Goal: Task Accomplishment & Management: Complete application form

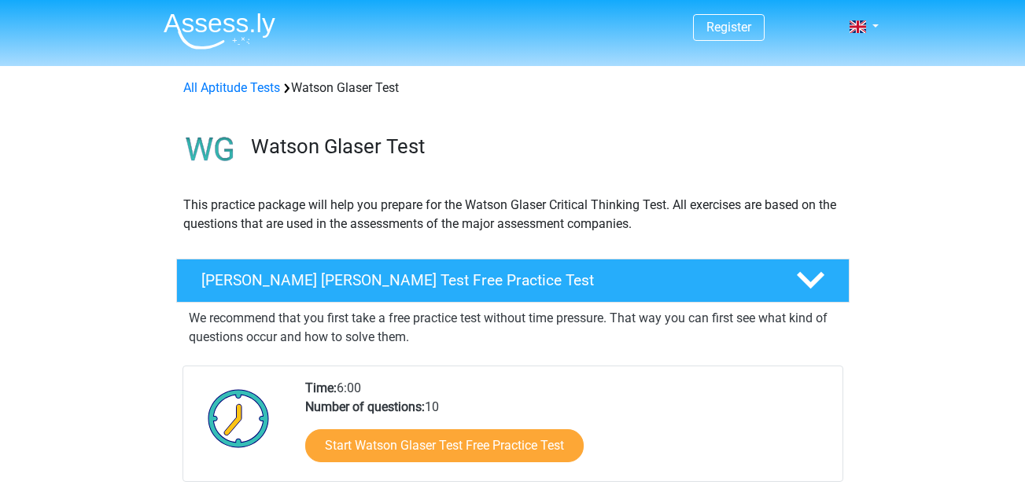
scroll to position [215, 0]
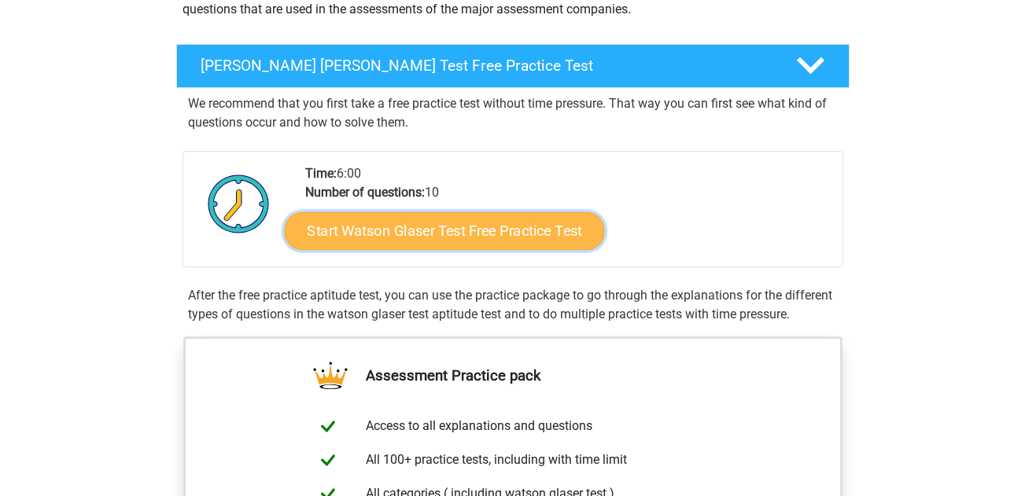
drag, startPoint x: 0, startPoint y: 0, endPoint x: 529, endPoint y: 227, distance: 575.4
click at [529, 227] on link "Start Watson Glaser Test Free Practice Test" at bounding box center [444, 231] width 320 height 38
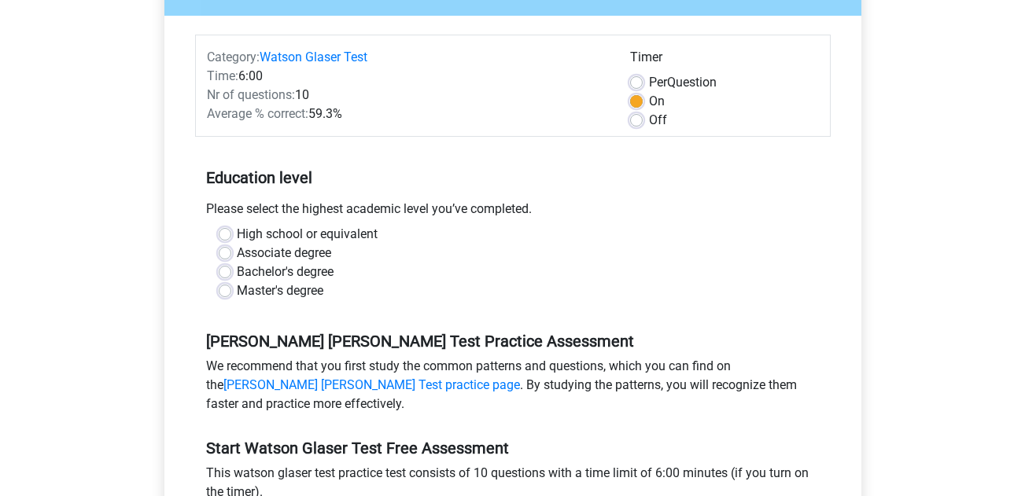
scroll to position [171, 0]
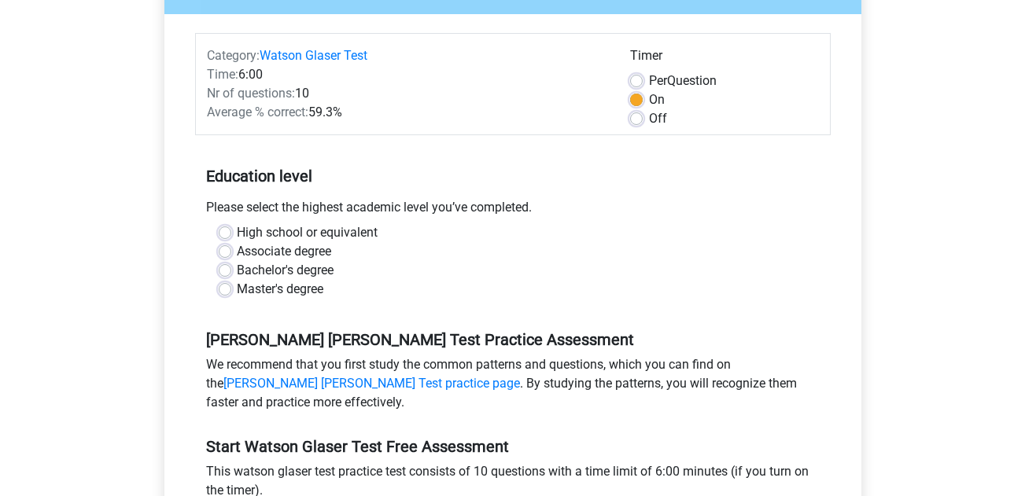
click at [352, 223] on label "High school or equivalent" at bounding box center [308, 232] width 141 height 19
click at [231, 223] on input "High school or equivalent" at bounding box center [225, 231] width 13 height 16
radio input "true"
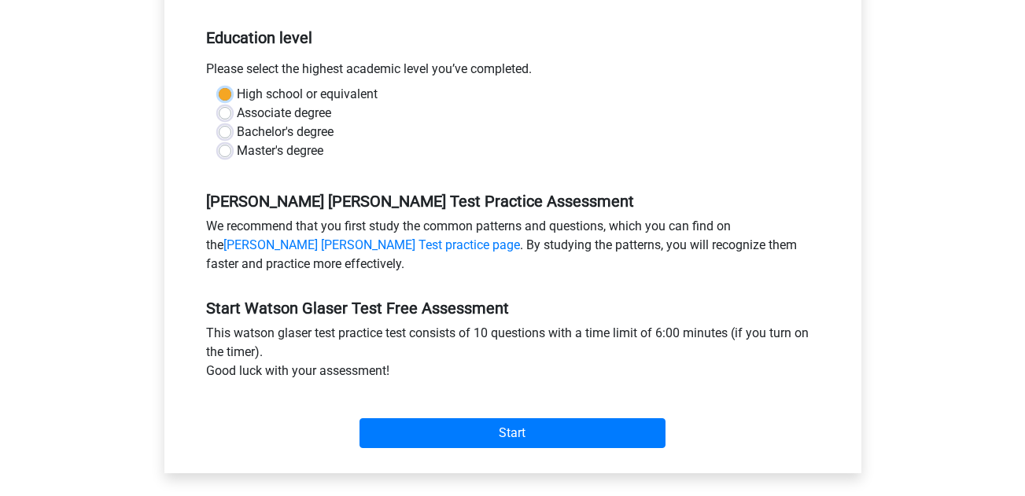
scroll to position [315, 0]
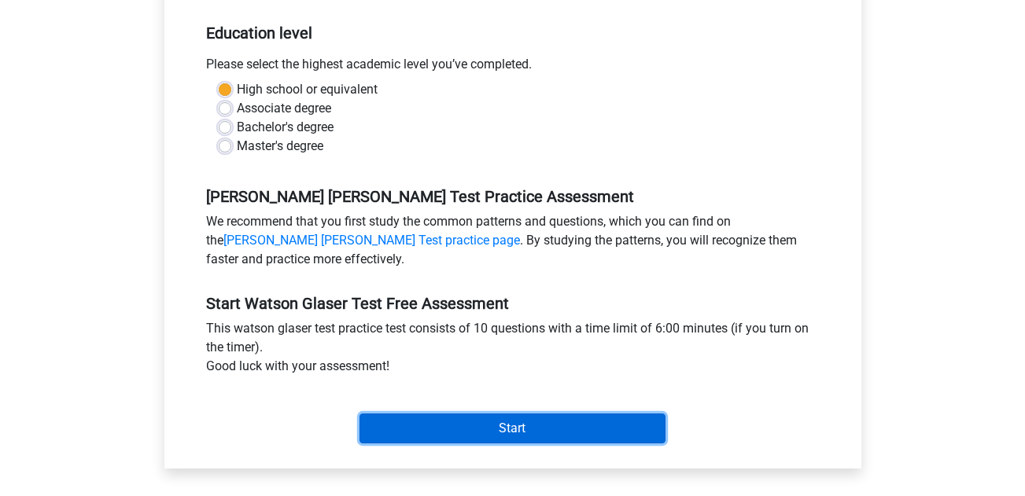
click at [422, 429] on input "Start" at bounding box center [513, 429] width 306 height 30
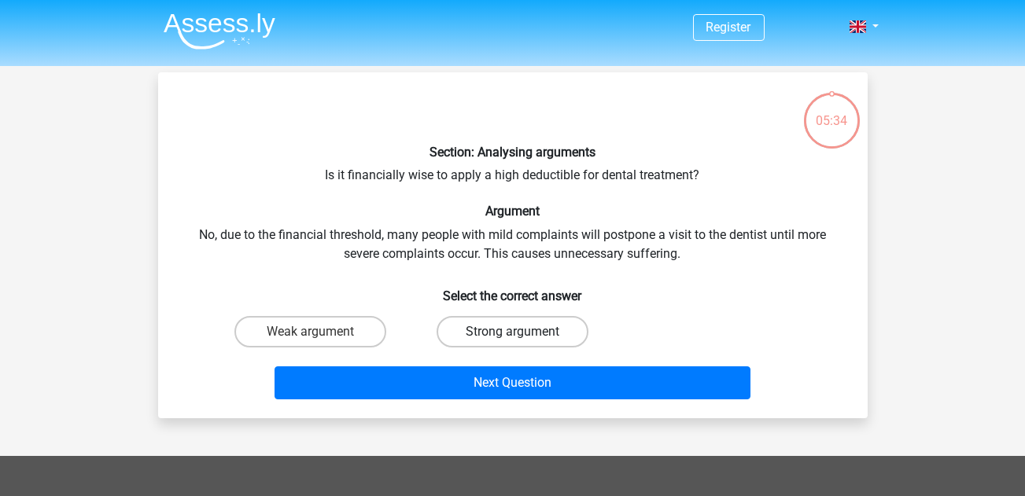
click at [464, 333] on label "Strong argument" at bounding box center [513, 331] width 152 height 31
click at [512, 333] on input "Strong argument" at bounding box center [517, 337] width 10 height 10
radio input "true"
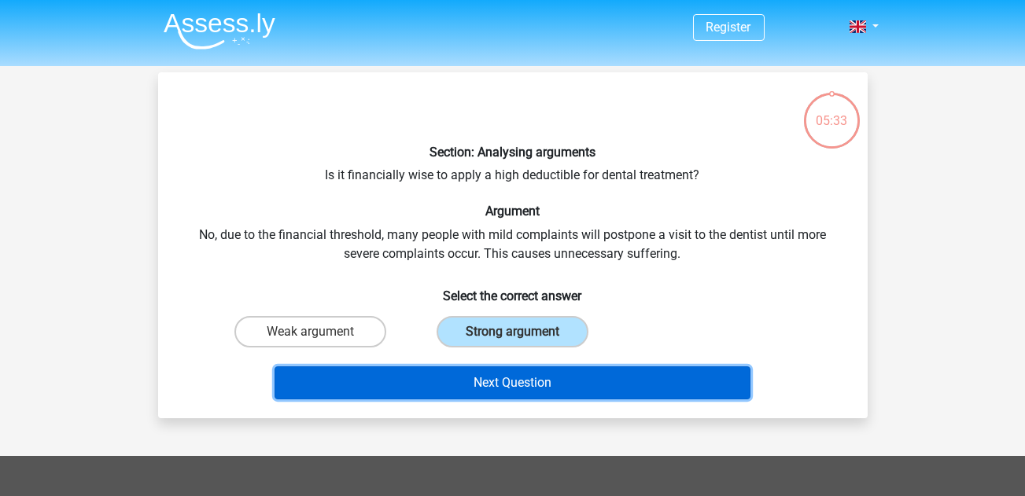
click at [485, 377] on button "Next Question" at bounding box center [513, 383] width 476 height 33
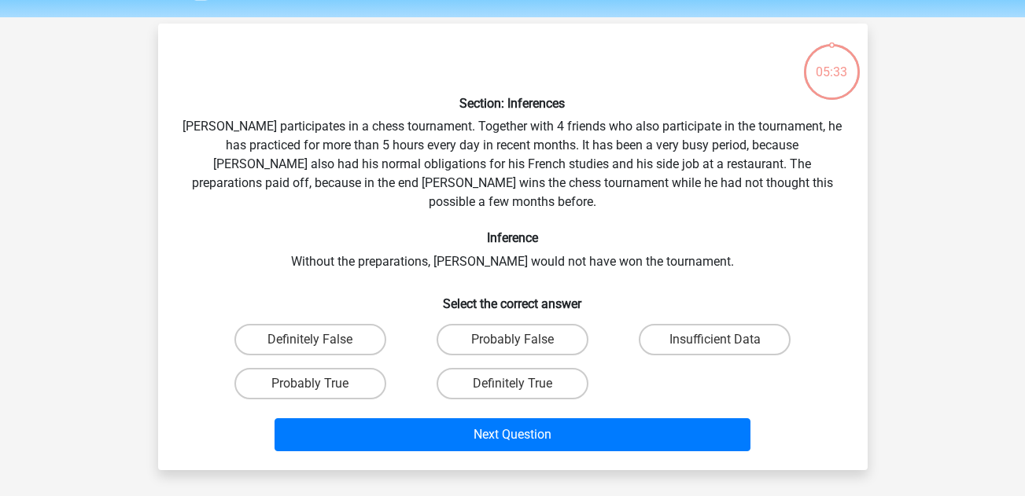
scroll to position [72, 0]
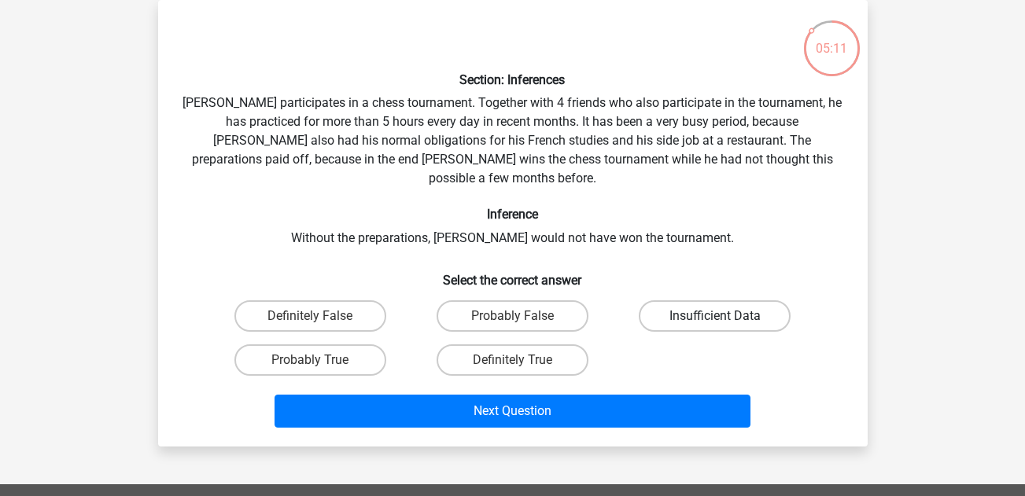
click at [762, 301] on label "Insufficient Data" at bounding box center [715, 316] width 152 height 31
click at [725, 316] on input "Insufficient Data" at bounding box center [720, 321] width 10 height 10
radio input "true"
click at [378, 345] on label "Probably True" at bounding box center [310, 360] width 152 height 31
click at [320, 360] on input "Probably True" at bounding box center [315, 365] width 10 height 10
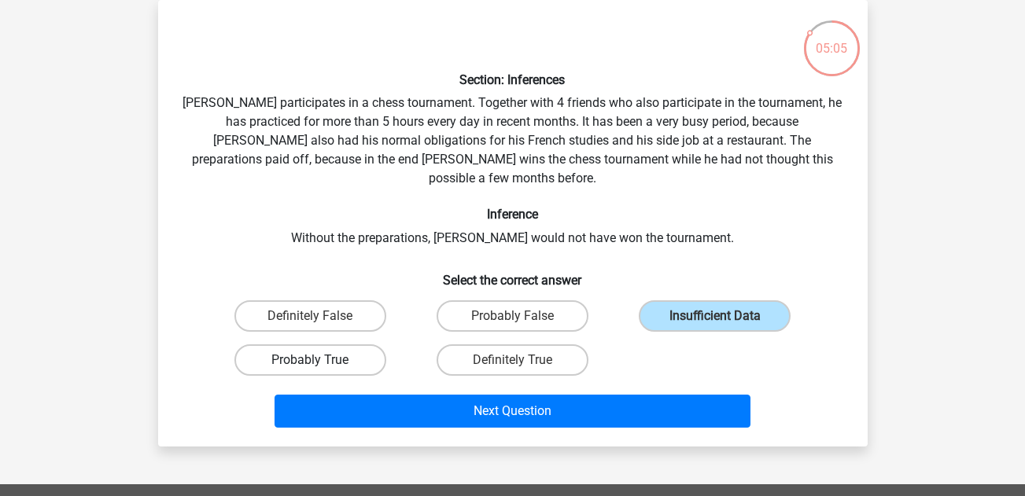
radio input "true"
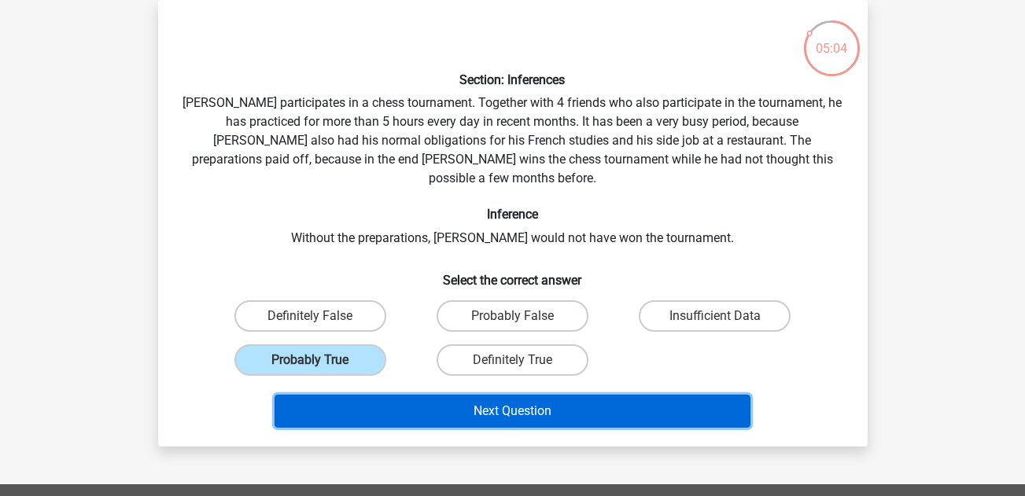
click at [441, 395] on button "Next Question" at bounding box center [513, 411] width 476 height 33
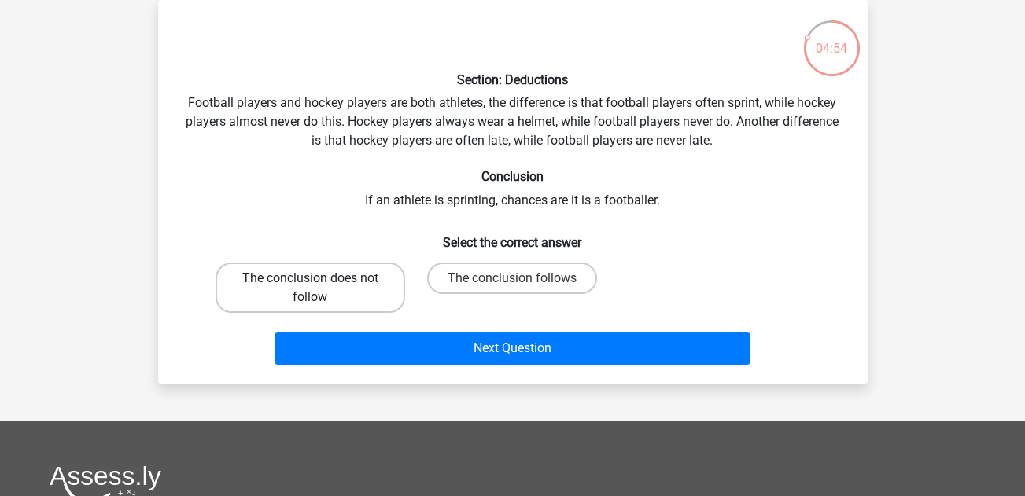
click at [360, 285] on label "The conclusion does not follow" at bounding box center [311, 288] width 190 height 50
click at [320, 285] on input "The conclusion does not follow" at bounding box center [315, 283] width 10 height 10
radio input "true"
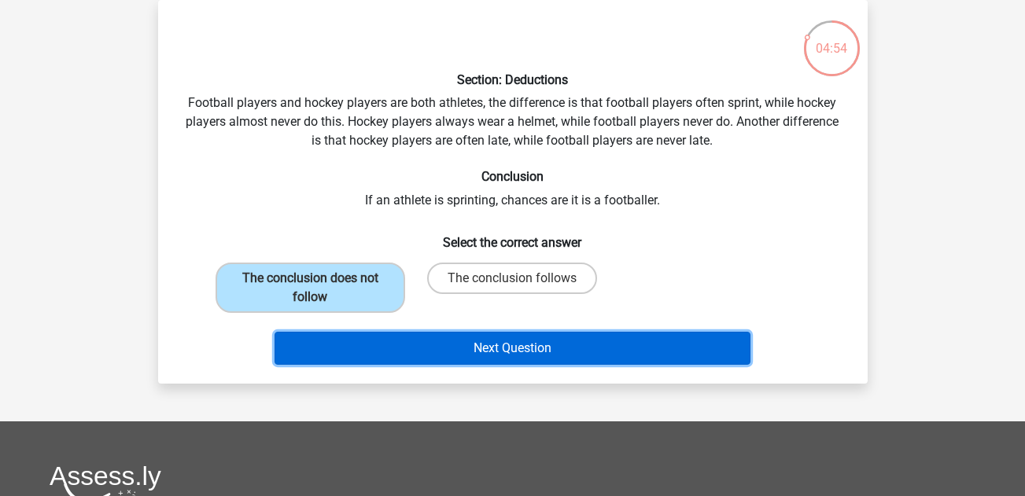
click at [455, 337] on button "Next Question" at bounding box center [513, 348] width 476 height 33
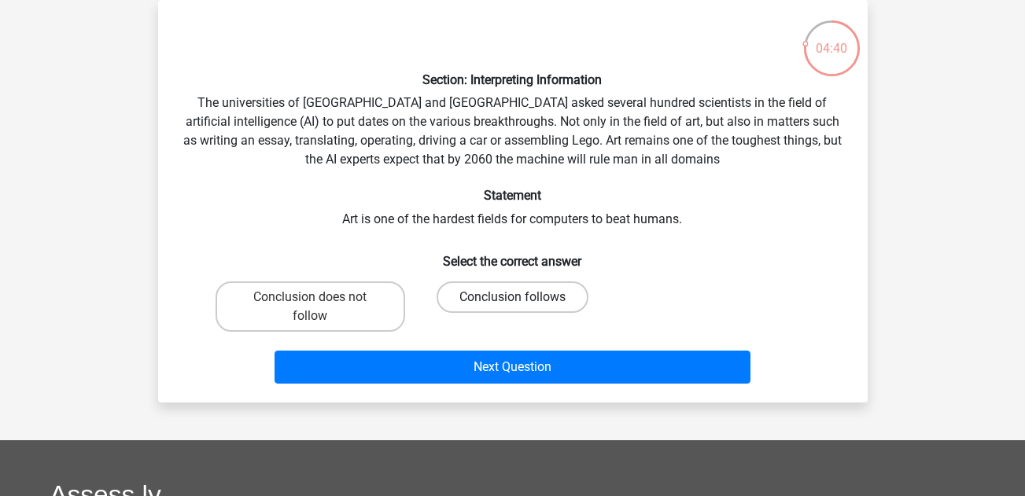
click at [460, 306] on label "Conclusion follows" at bounding box center [513, 297] width 152 height 31
click at [512, 306] on input "Conclusion follows" at bounding box center [517, 302] width 10 height 10
radio input "true"
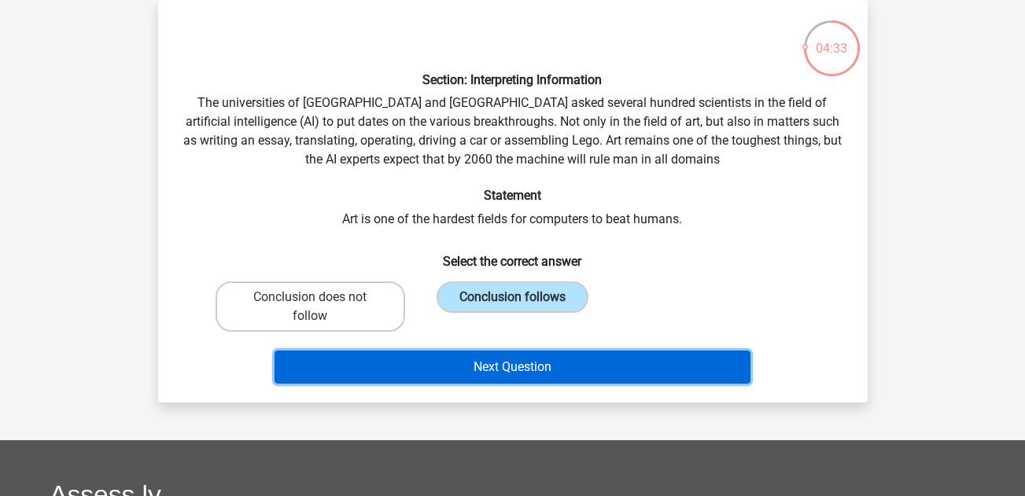
click at [486, 378] on button "Next Question" at bounding box center [513, 367] width 476 height 33
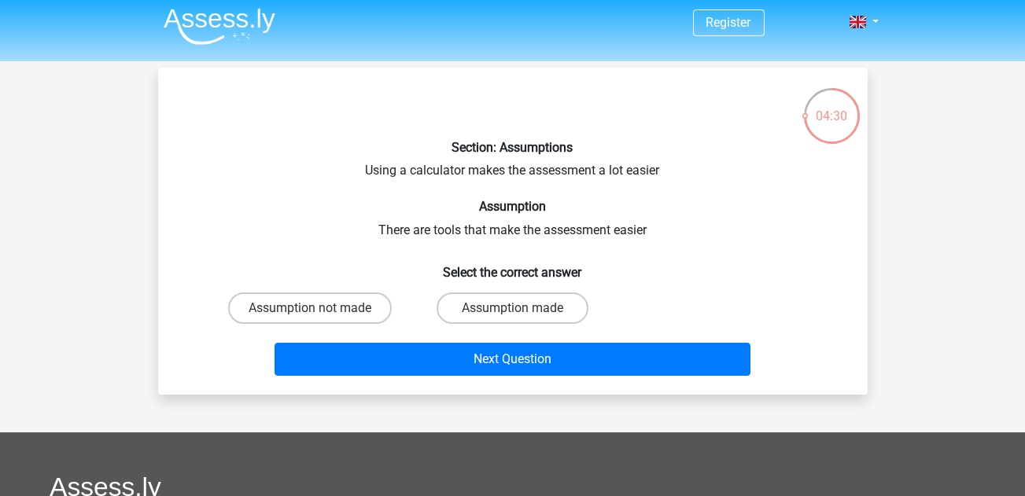
scroll to position [0, 0]
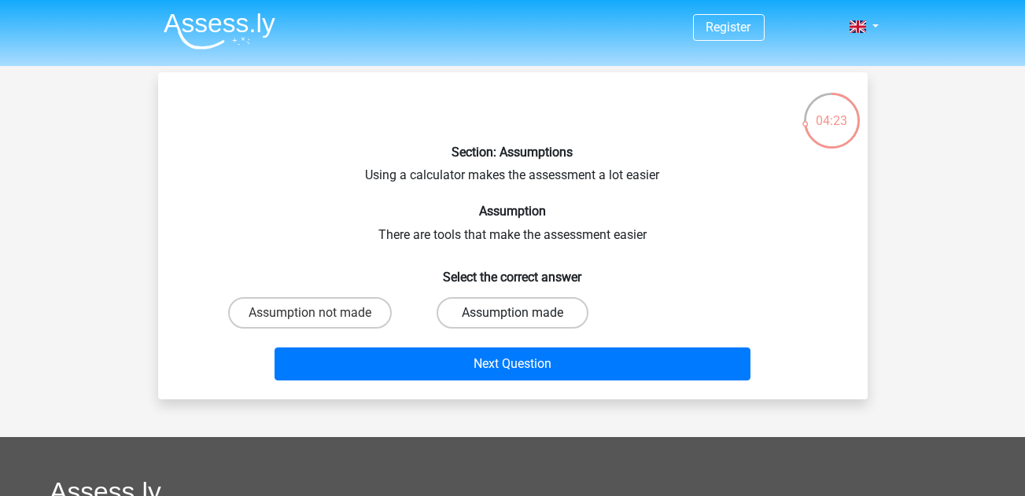
click at [475, 306] on label "Assumption made" at bounding box center [513, 312] width 152 height 31
click at [512, 313] on input "Assumption made" at bounding box center [517, 318] width 10 height 10
radio input "true"
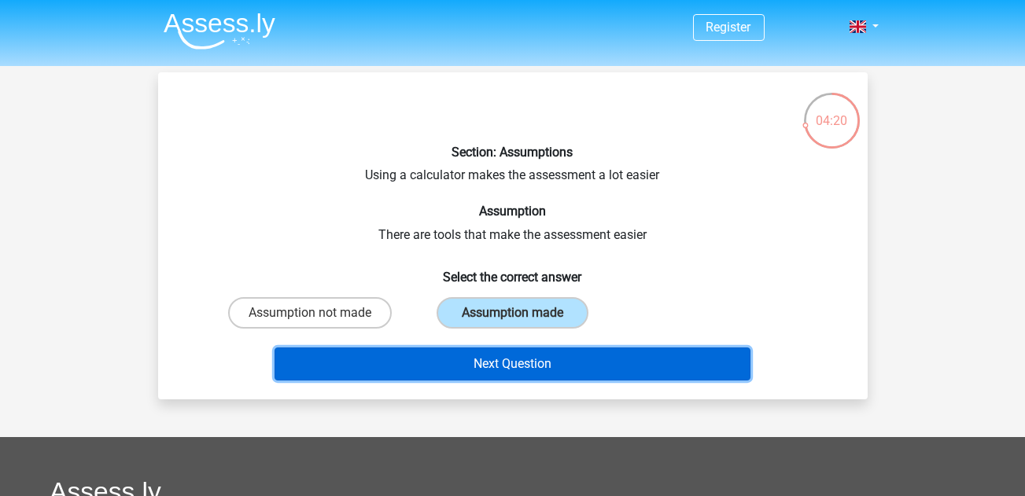
click at [434, 358] on button "Next Question" at bounding box center [513, 364] width 476 height 33
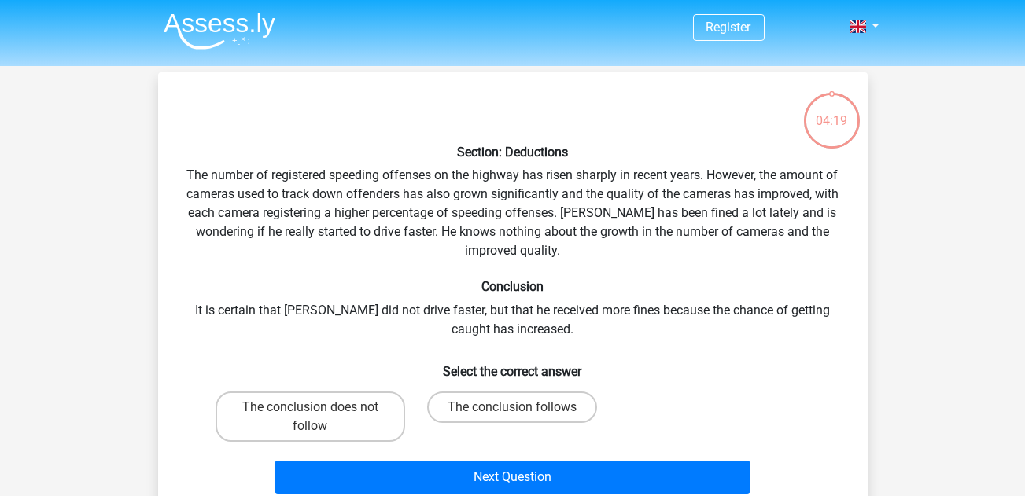
scroll to position [72, 0]
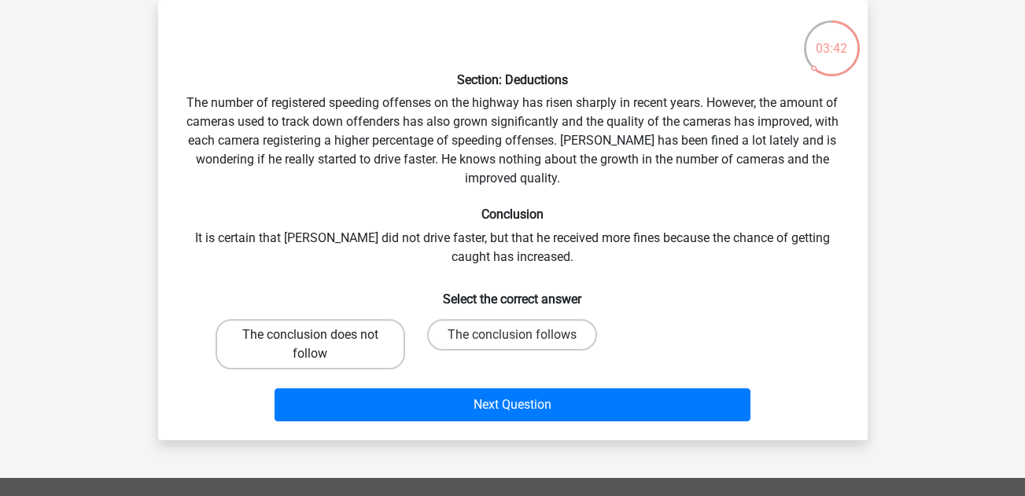
click at [371, 348] on label "The conclusion does not follow" at bounding box center [311, 344] width 190 height 50
click at [320, 345] on input "The conclusion does not follow" at bounding box center [315, 340] width 10 height 10
radio input "true"
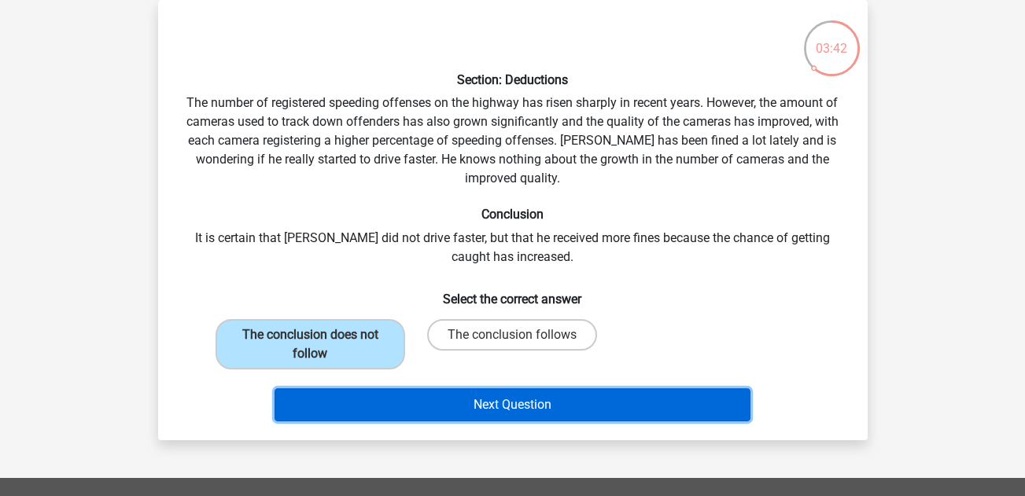
click at [468, 406] on button "Next Question" at bounding box center [513, 405] width 476 height 33
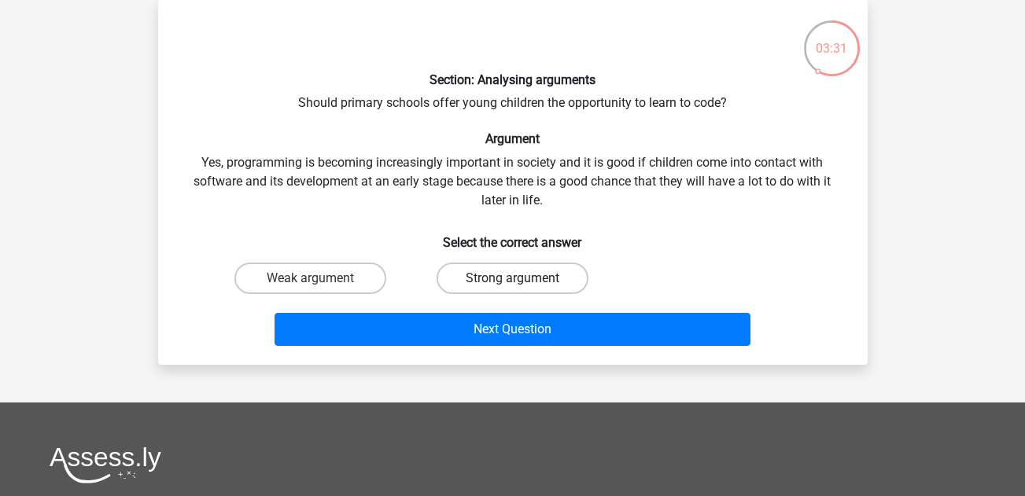
click at [511, 266] on label "Strong argument" at bounding box center [513, 278] width 152 height 31
click at [512, 278] on input "Strong argument" at bounding box center [517, 283] width 10 height 10
radio input "true"
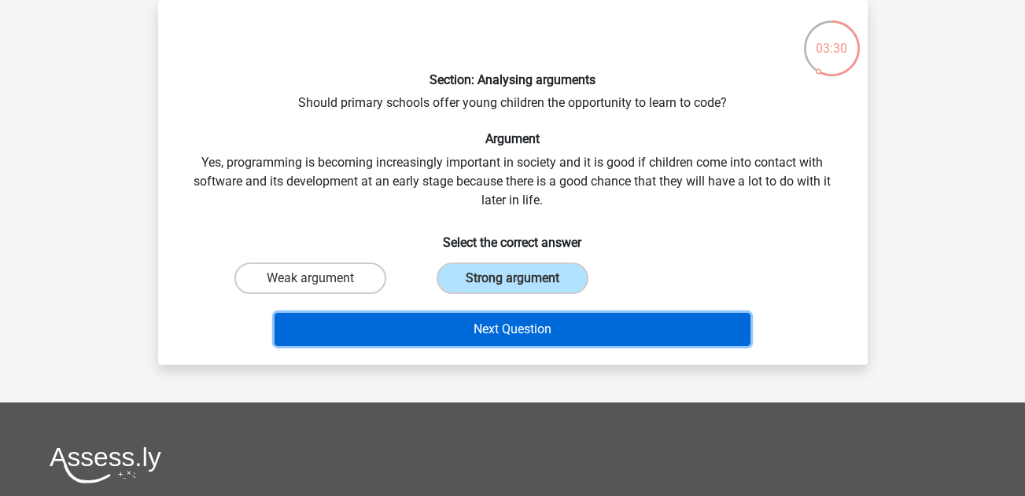
click at [534, 323] on button "Next Question" at bounding box center [513, 329] width 476 height 33
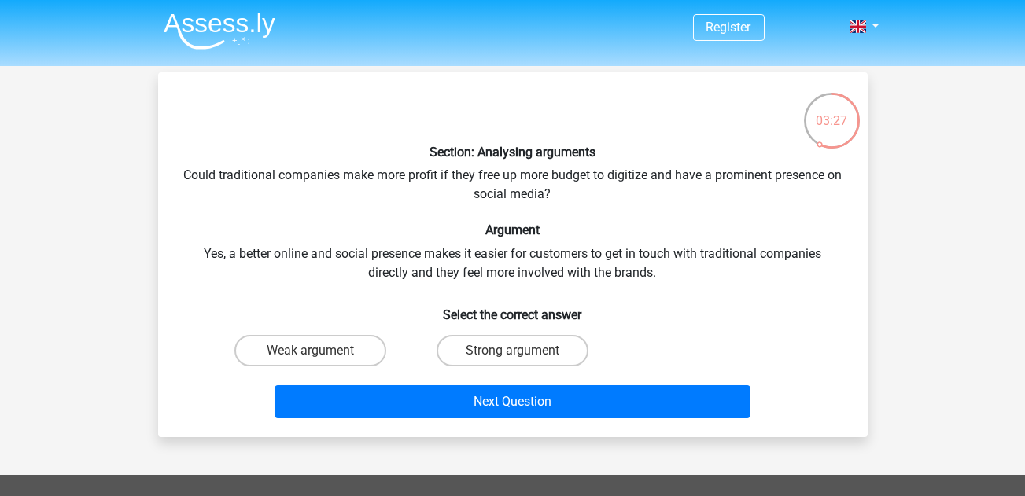
scroll to position [2, 0]
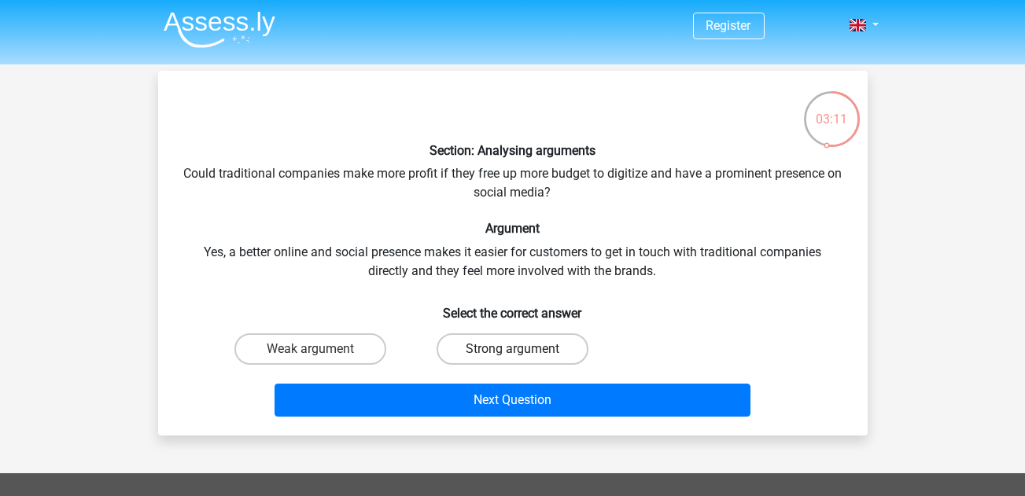
click at [522, 360] on label "Strong argument" at bounding box center [513, 349] width 152 height 31
click at [522, 360] on input "Strong argument" at bounding box center [517, 354] width 10 height 10
radio input "true"
click at [319, 350] on input "Weak argument" at bounding box center [315, 354] width 10 height 10
radio input "true"
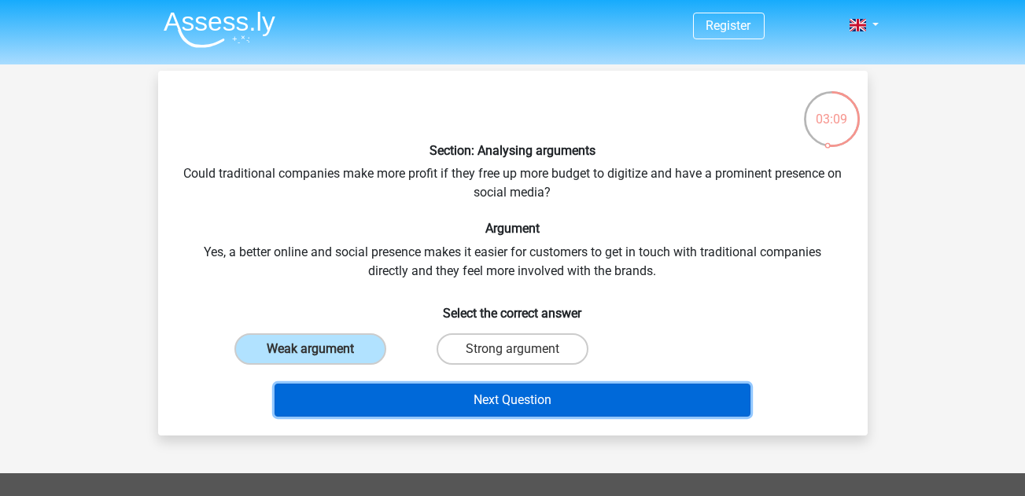
click at [356, 396] on button "Next Question" at bounding box center [513, 400] width 476 height 33
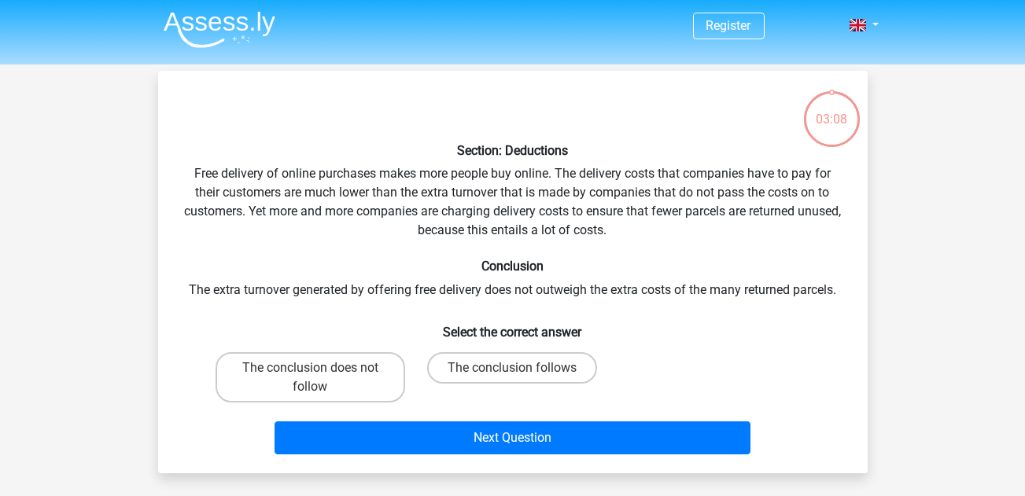
scroll to position [72, 0]
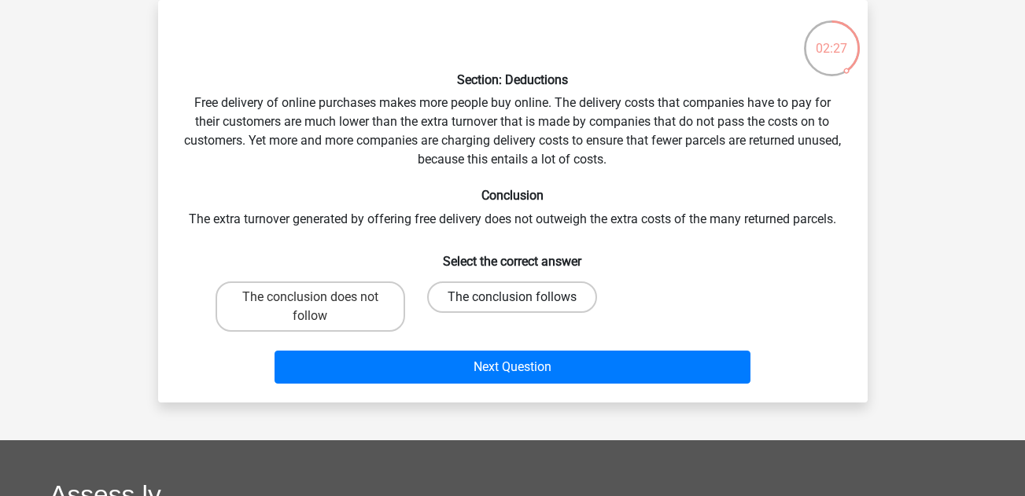
click at [461, 292] on label "The conclusion follows" at bounding box center [512, 297] width 170 height 31
click at [512, 297] on input "The conclusion follows" at bounding box center [517, 302] width 10 height 10
radio input "true"
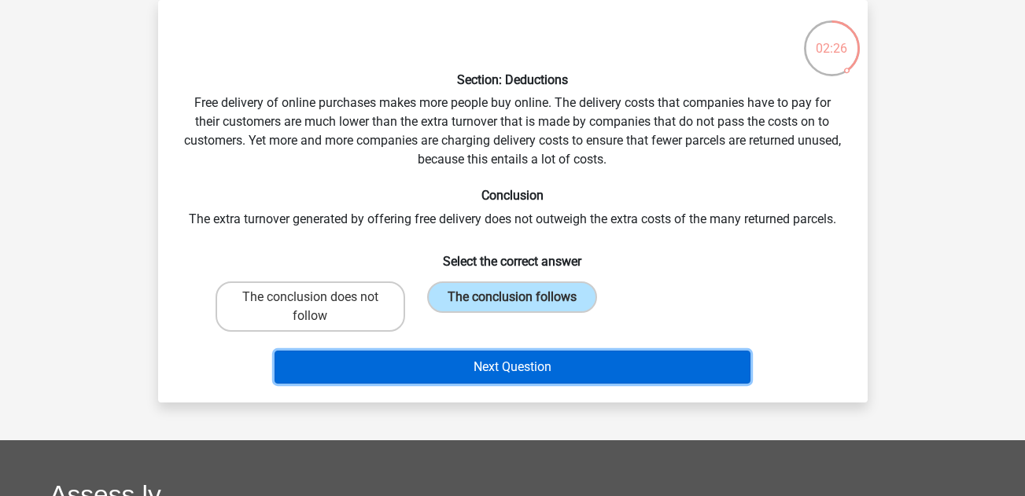
click at [492, 361] on button "Next Question" at bounding box center [513, 367] width 476 height 33
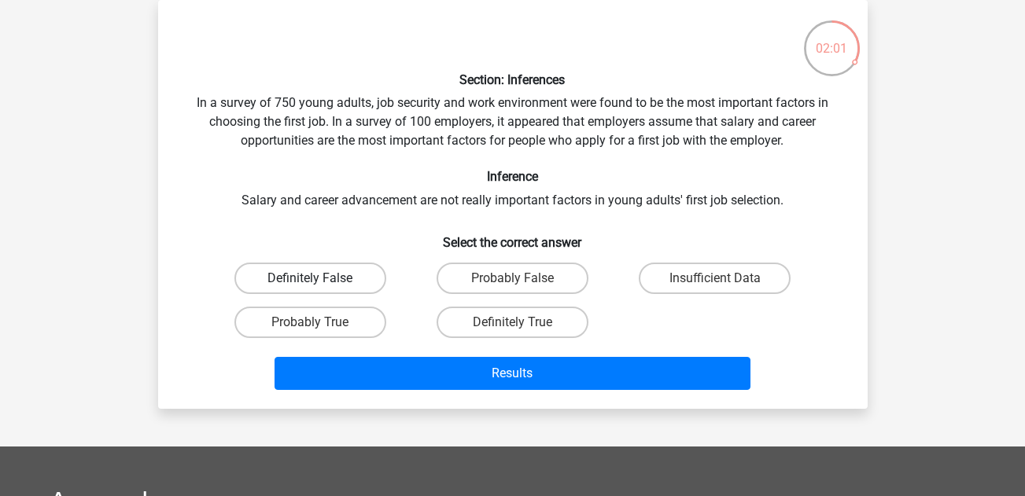
click at [363, 276] on label "Definitely False" at bounding box center [310, 278] width 152 height 31
click at [320, 278] on input "Definitely False" at bounding box center [315, 283] width 10 height 10
radio input "true"
click at [459, 282] on label "Probably False" at bounding box center [513, 278] width 152 height 31
click at [512, 282] on input "Probably False" at bounding box center [517, 283] width 10 height 10
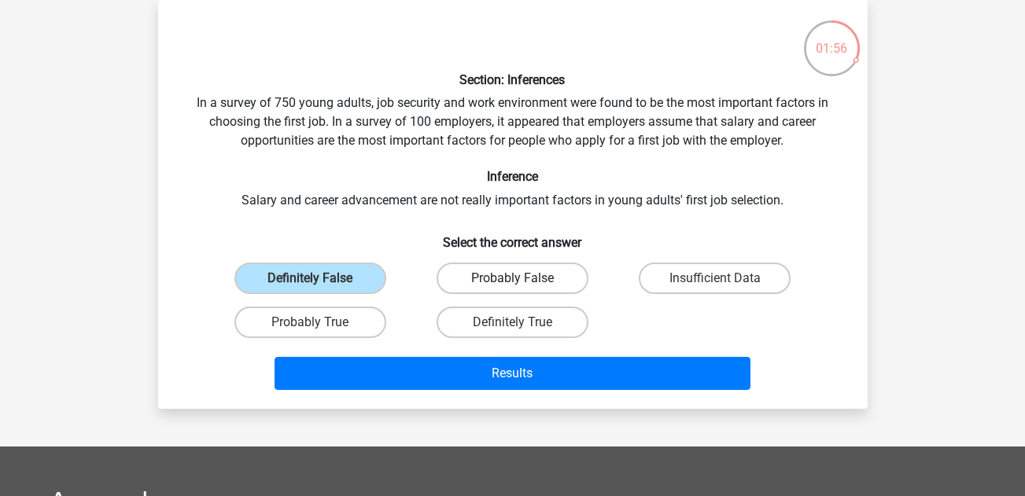
radio input "true"
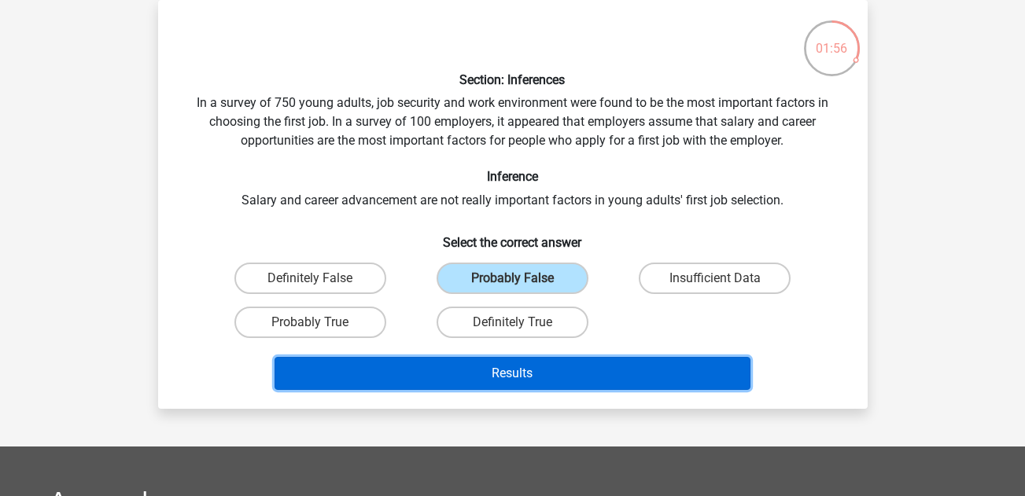
click at [478, 380] on button "Results" at bounding box center [513, 373] width 476 height 33
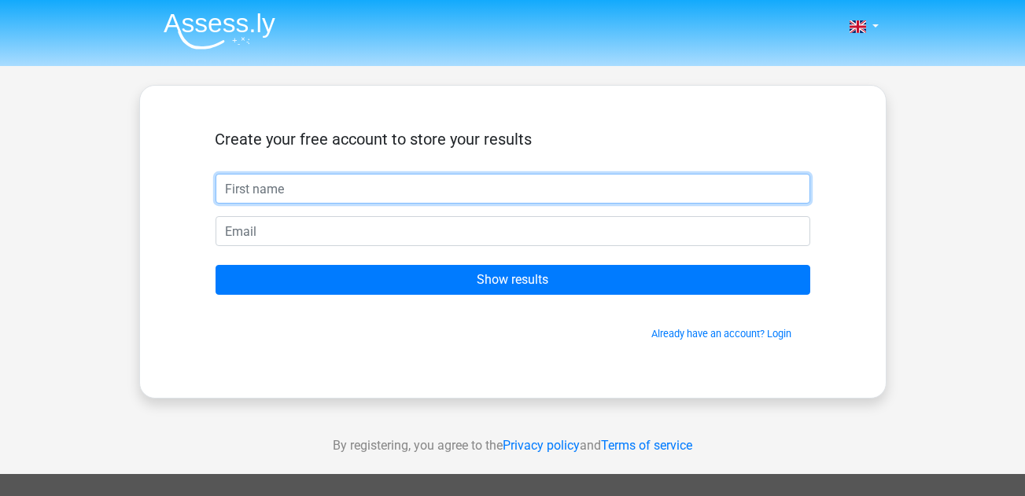
click at [465, 201] on input "text" at bounding box center [513, 189] width 595 height 30
type input "alyssa"
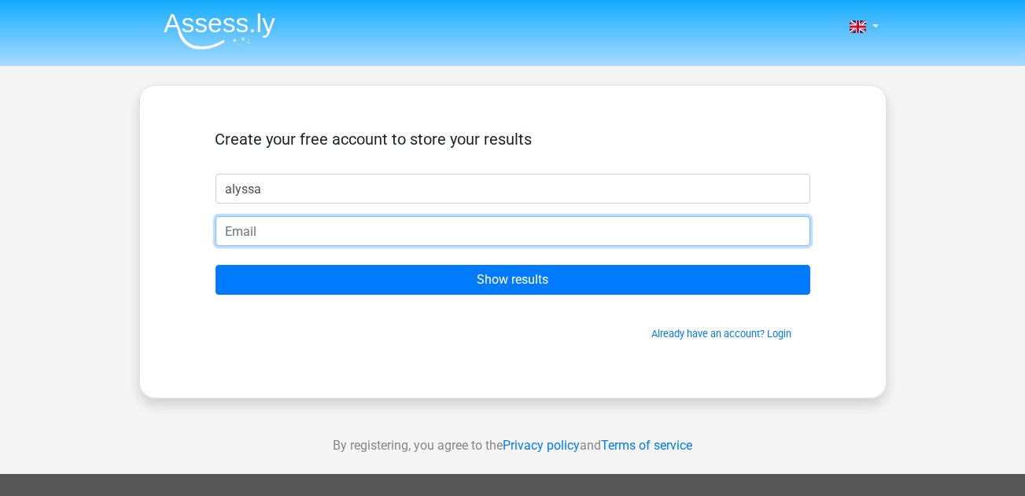
click at [477, 238] on input "email" at bounding box center [513, 231] width 595 height 30
